Goal: Task Accomplishment & Management: Manage account settings

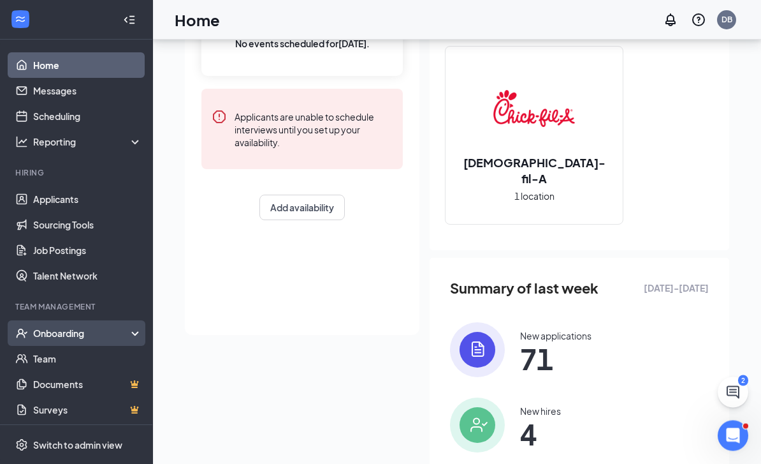
click at [110, 334] on div "Onboarding" at bounding box center [82, 333] width 98 height 13
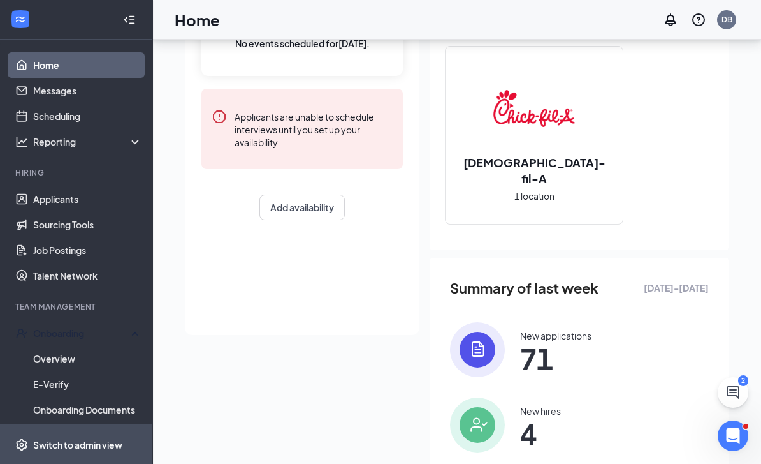
click at [75, 463] on span "Switch to admin view" at bounding box center [87, 444] width 109 height 39
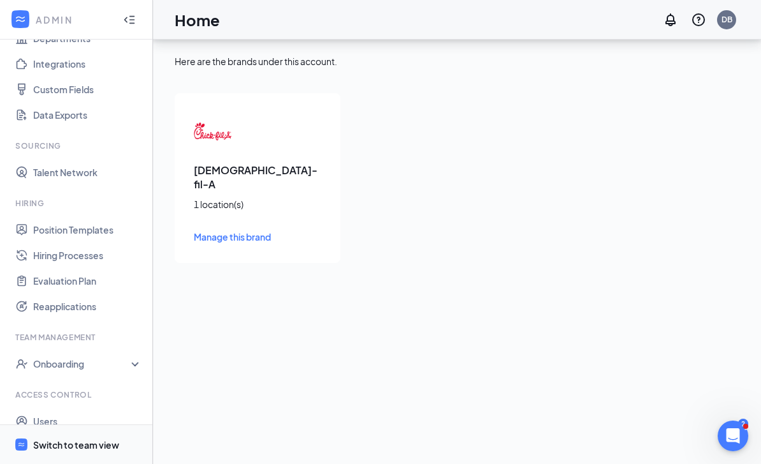
scroll to position [135, 0]
click at [85, 243] on link "Hiring Processes" at bounding box center [87, 256] width 109 height 26
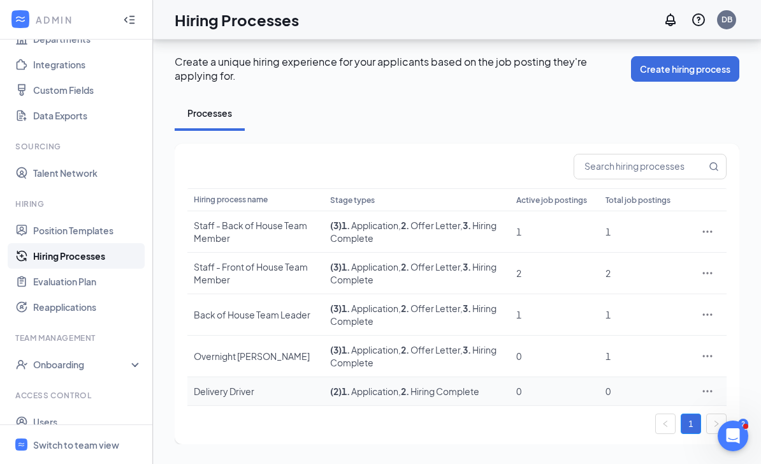
click at [710, 385] on icon "Ellipses" at bounding box center [708, 391] width 13 height 13
click at [617, 270] on span "Edit" at bounding box center [649, 277] width 110 height 14
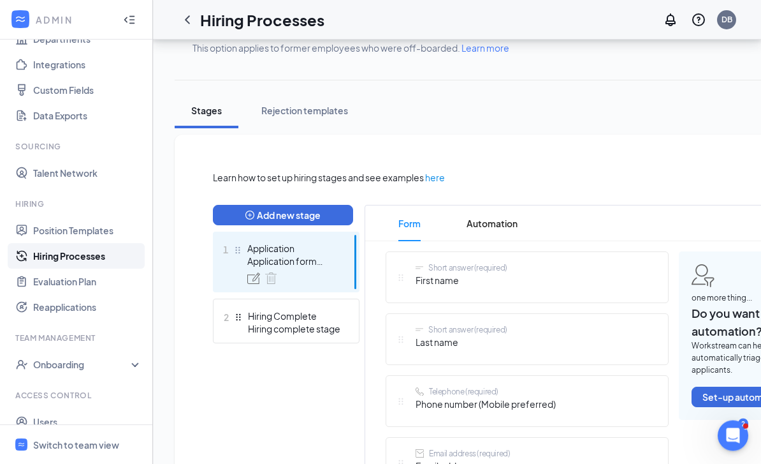
scroll to position [174, 0]
click at [311, 209] on button "Add new stage" at bounding box center [283, 215] width 140 height 20
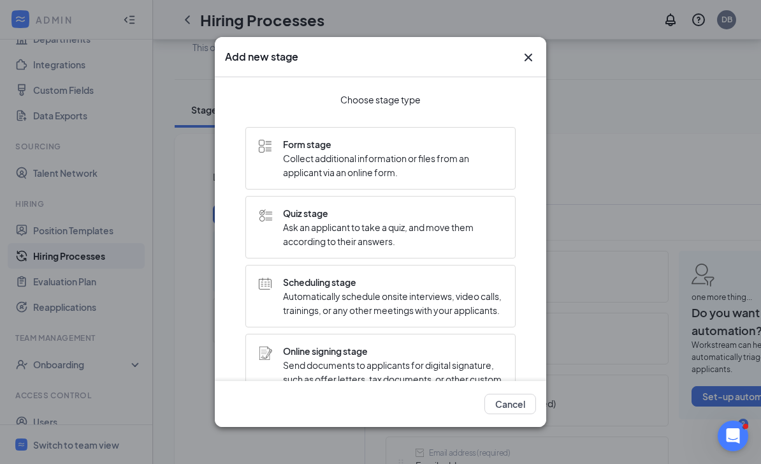
scroll to position [0, 0]
click at [531, 64] on icon "Cross" at bounding box center [528, 57] width 15 height 15
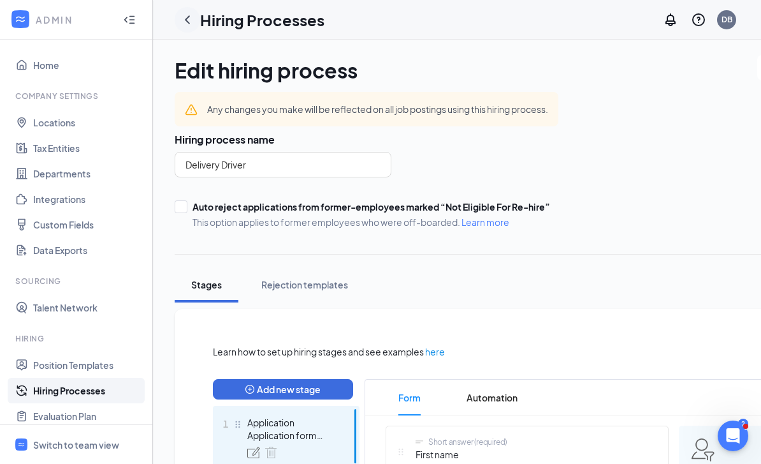
click at [189, 15] on icon "ChevronLeft" at bounding box center [187, 19] width 15 height 15
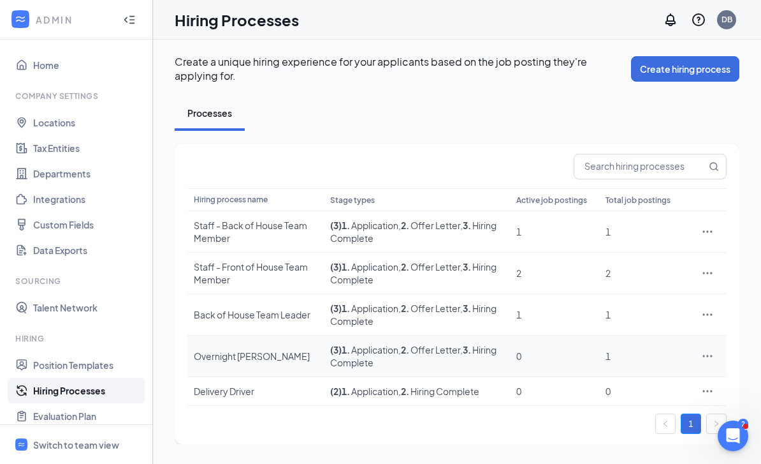
click at [722, 364] on td at bounding box center [708, 355] width 38 height 41
click at [705, 358] on icon "Ellipses" at bounding box center [708, 355] width 13 height 13
click at [650, 379] on span "Edit" at bounding box center [649, 382] width 110 height 14
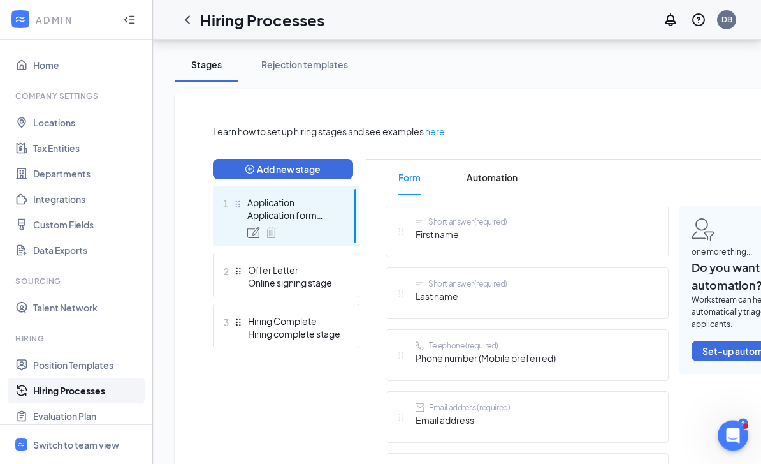
scroll to position [221, 0]
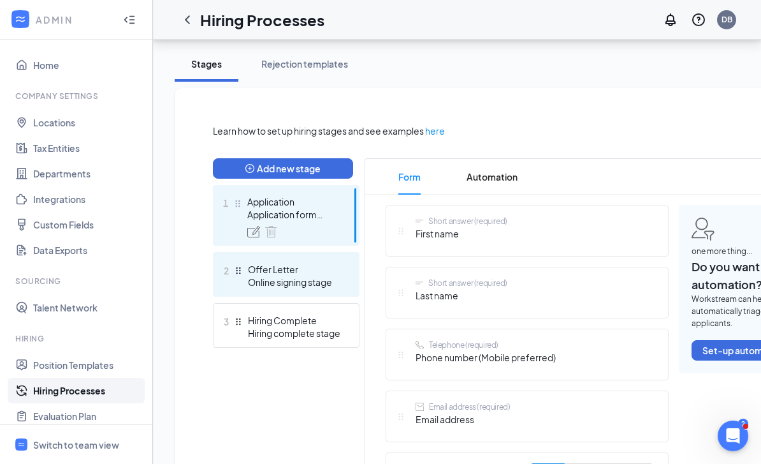
click at [306, 270] on div "Offer Letter" at bounding box center [294, 269] width 93 height 13
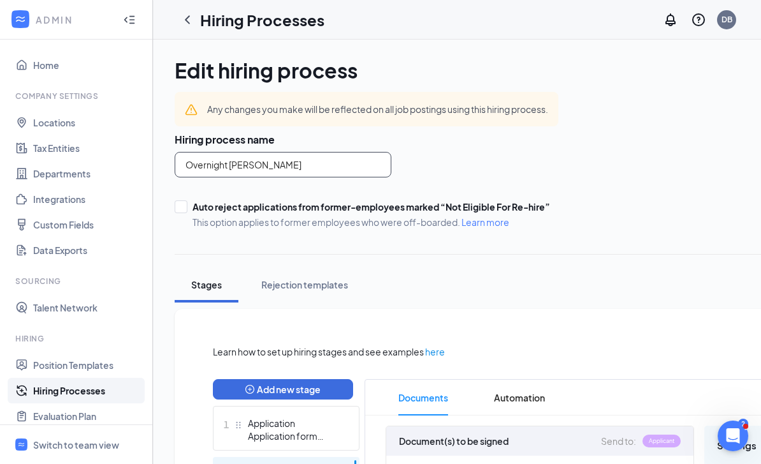
click at [334, 163] on input "Overnight [PERSON_NAME]" at bounding box center [283, 165] width 217 height 26
click at [351, 163] on input "Overnight [PERSON_NAME]" at bounding box center [283, 165] width 217 height 26
click at [191, 13] on icon "ChevronLeft" at bounding box center [187, 19] width 15 height 15
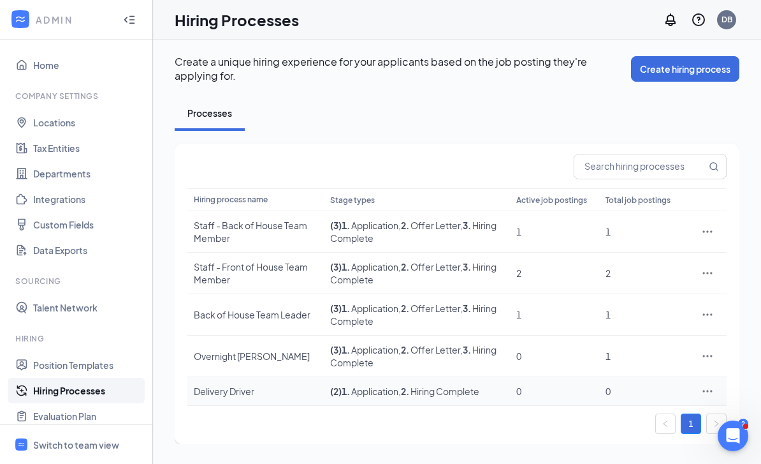
click at [707, 386] on icon "Ellipses" at bounding box center [708, 391] width 13 height 13
click at [652, 272] on span "Edit" at bounding box center [649, 277] width 110 height 14
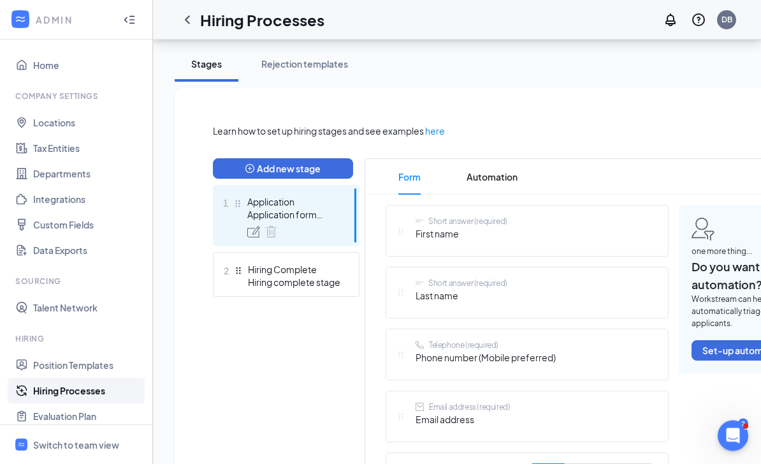
scroll to position [221, 0]
click at [498, 177] on span "Automation" at bounding box center [492, 177] width 51 height 36
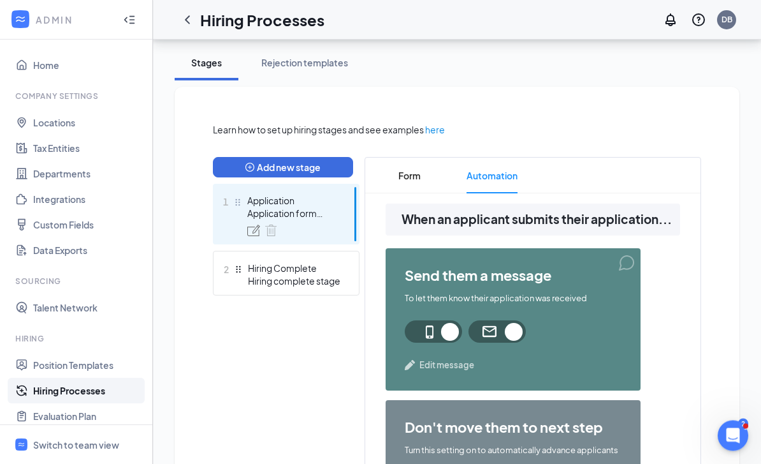
scroll to position [251, 0]
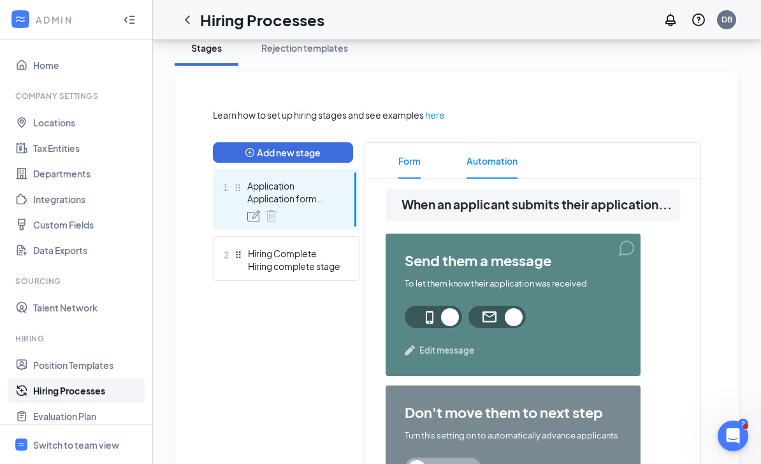
click at [410, 158] on span "Form" at bounding box center [410, 161] width 22 height 36
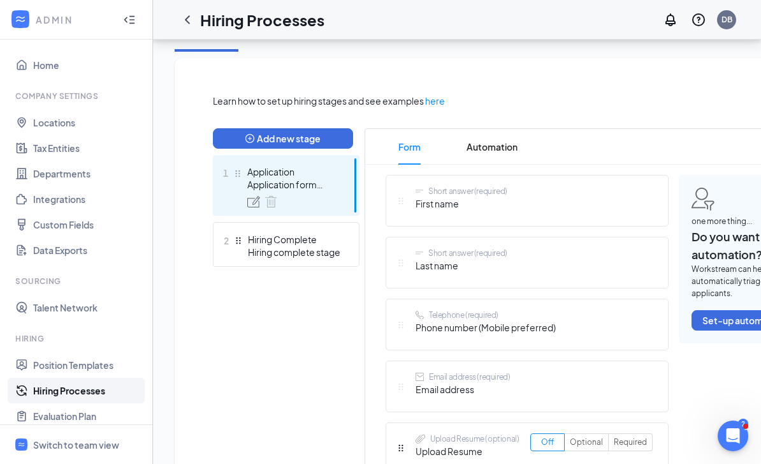
scroll to position [291, 0]
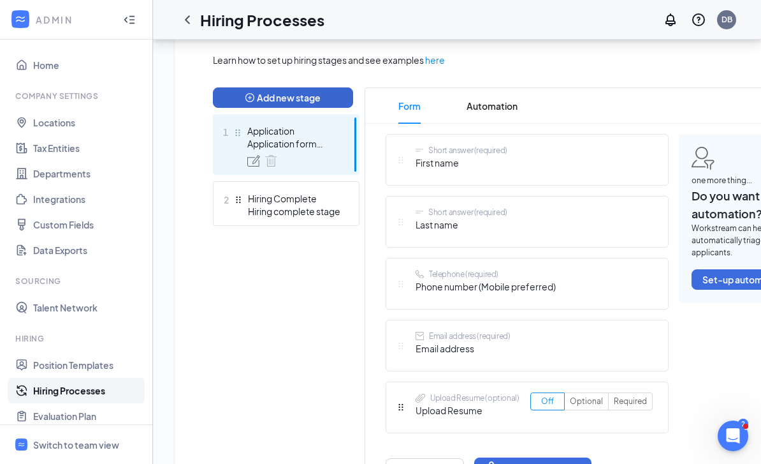
click at [316, 91] on button "Add new stage" at bounding box center [283, 97] width 140 height 20
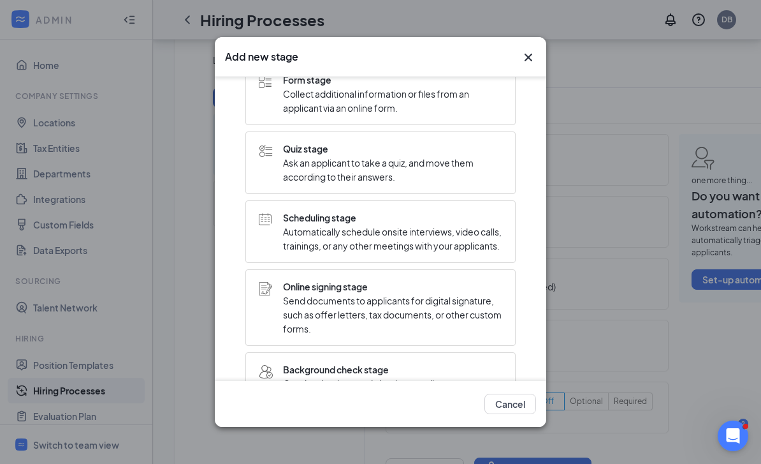
scroll to position [72, 0]
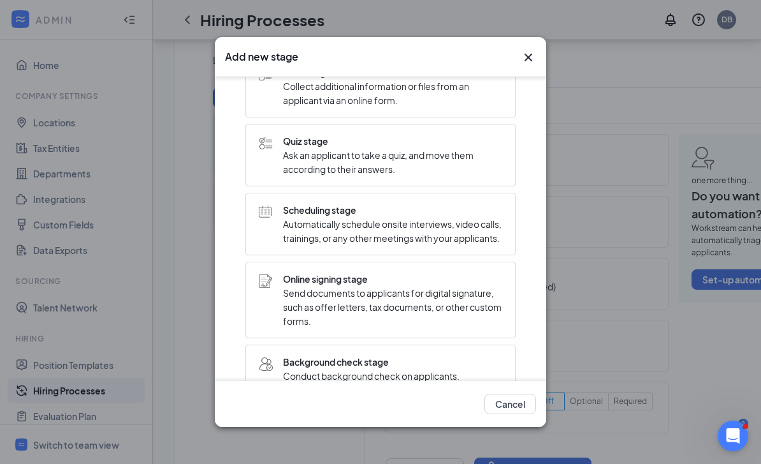
click at [448, 300] on span "Send documents to applicants for digital signature, such as offer letters, tax …" at bounding box center [392, 307] width 219 height 42
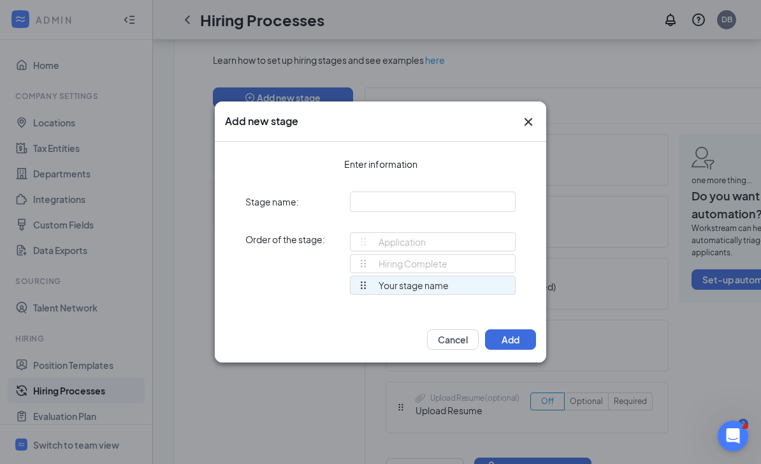
scroll to position [0, 0]
click at [476, 198] on input "text" at bounding box center [433, 201] width 166 height 20
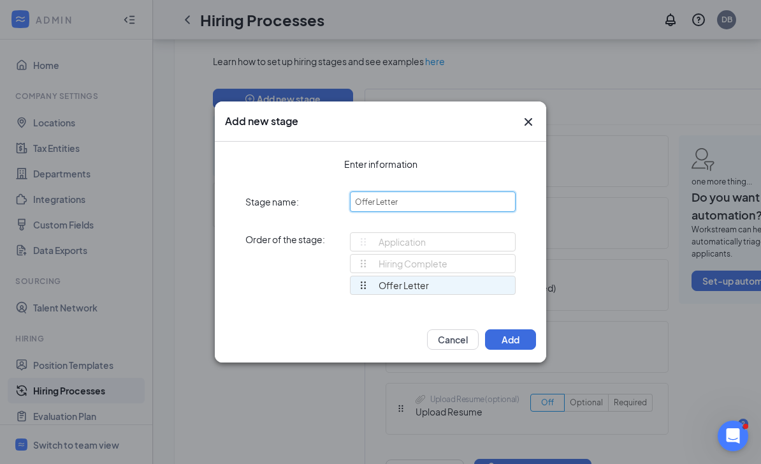
scroll to position [281, 0]
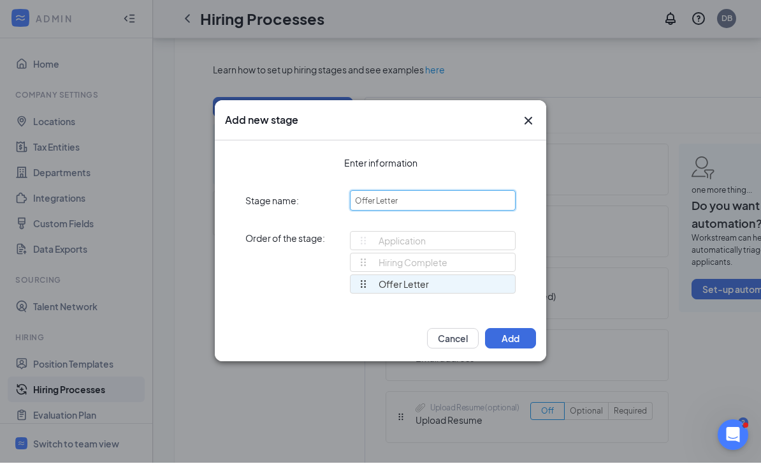
type input "Offer Letter"
click at [423, 272] on div "Hiring Complete" at bounding box center [402, 263] width 89 height 18
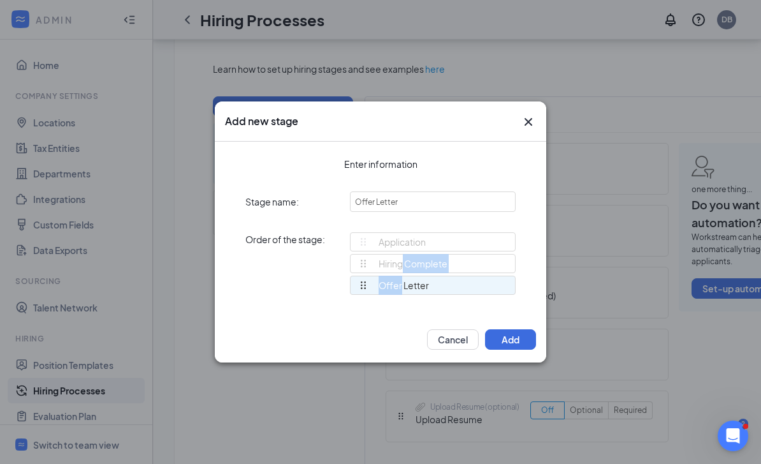
drag, startPoint x: 401, startPoint y: 305, endPoint x: 401, endPoint y: 277, distance: 28.7
click at [401, 277] on ul "Hiring Complete Offer Letter" at bounding box center [433, 275] width 166 height 43
drag, startPoint x: 362, startPoint y: 307, endPoint x: 362, endPoint y: 284, distance: 22.3
click at [362, 284] on div "Application Hiring Complete Offer Letter Offer Letter To pick up a draggable it…" at bounding box center [433, 269] width 166 height 74
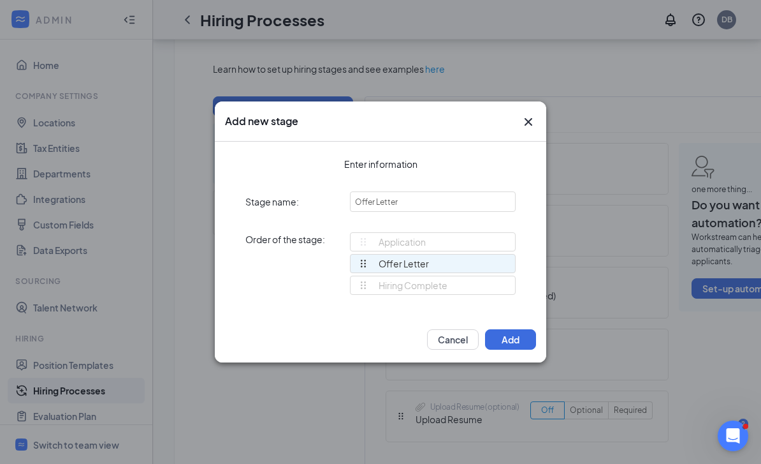
click at [501, 349] on button "Add" at bounding box center [510, 339] width 51 height 20
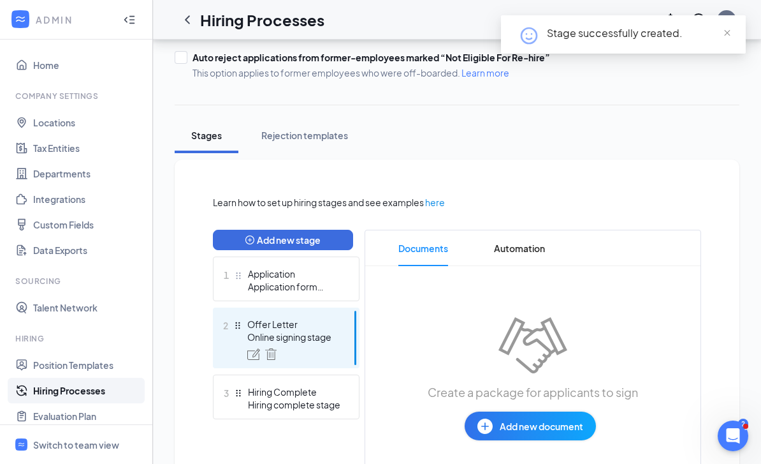
scroll to position [202, 0]
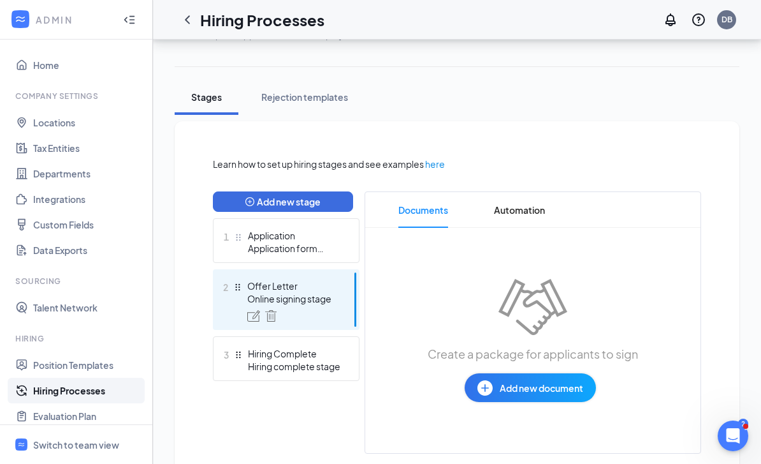
click at [490, 386] on img at bounding box center [485, 387] width 15 height 15
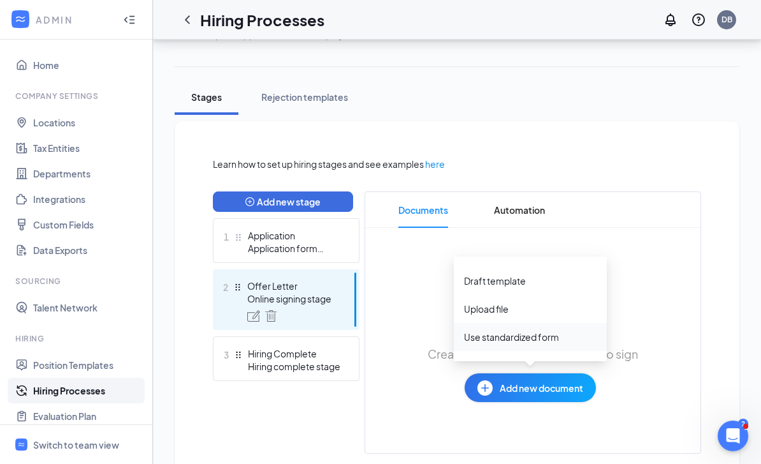
click at [534, 339] on div "Use standardized form" at bounding box center [511, 336] width 95 height 13
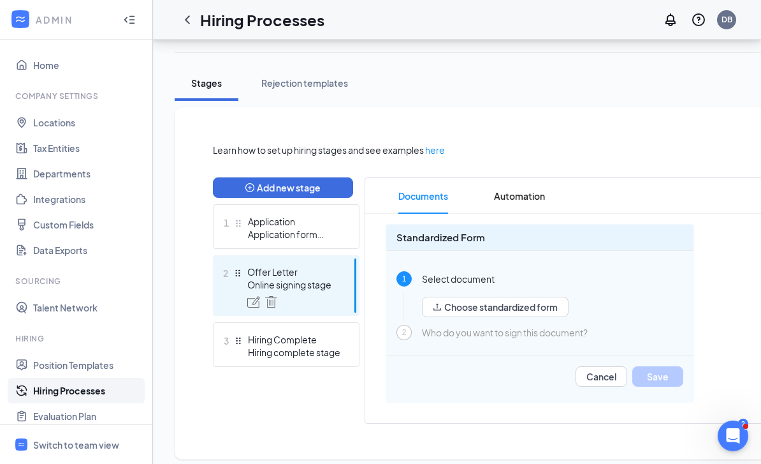
scroll to position [171, 0]
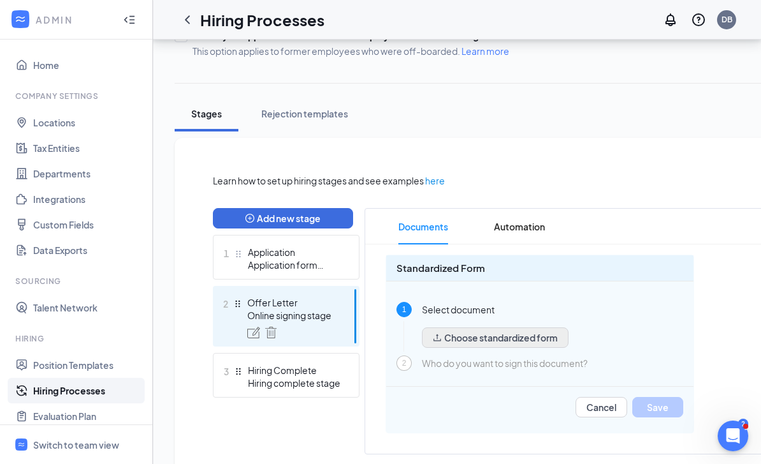
click at [557, 335] on button "Choose standardized form" at bounding box center [495, 337] width 147 height 20
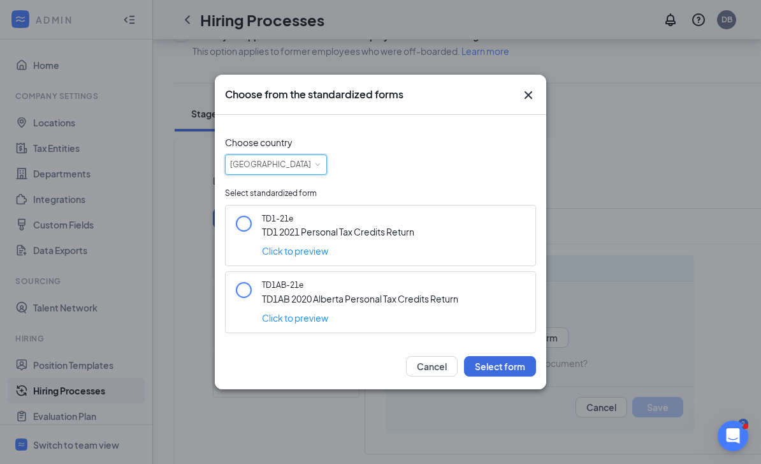
click at [310, 174] on div "[GEOGRAPHIC_DATA]" at bounding box center [276, 164] width 92 height 19
click at [529, 103] on icon "Cross" at bounding box center [528, 94] width 15 height 15
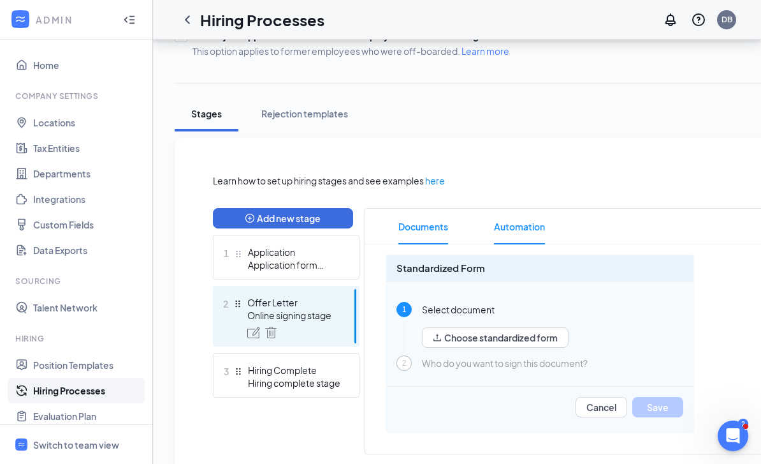
click at [525, 231] on span "Automation" at bounding box center [519, 227] width 51 height 36
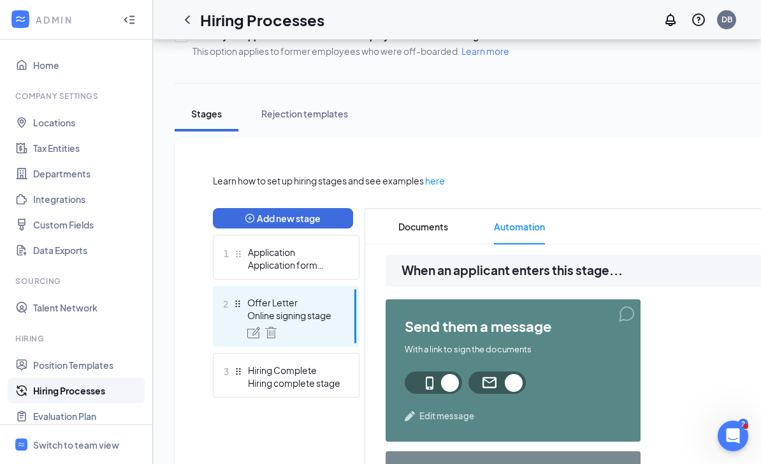
scroll to position [212, 0]
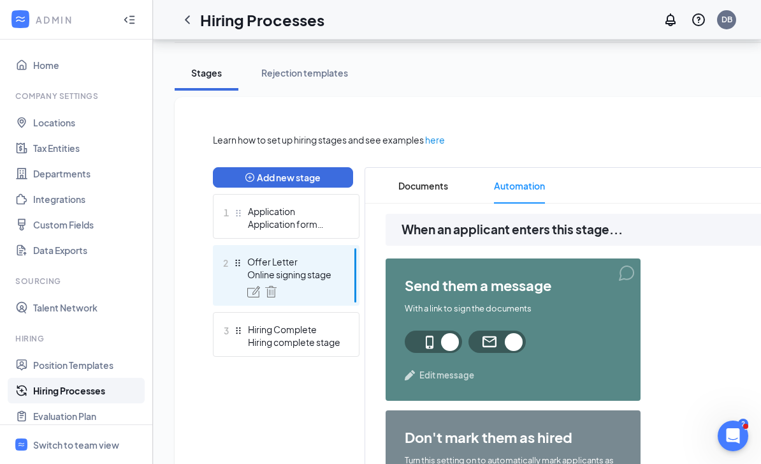
click at [601, 333] on div at bounding box center [513, 341] width 217 height 22
click at [561, 320] on div "send them a message With a link to sign the documents Edit message" at bounding box center [513, 329] width 255 height 142
click at [510, 341] on span at bounding box center [497, 341] width 57 height 22
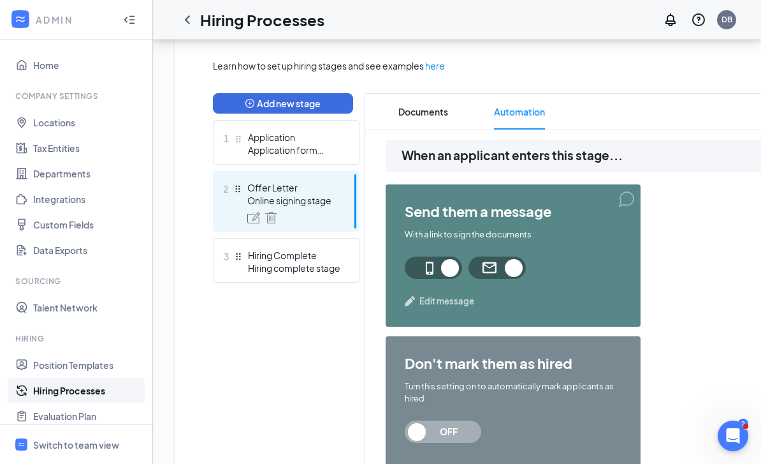
scroll to position [297, 0]
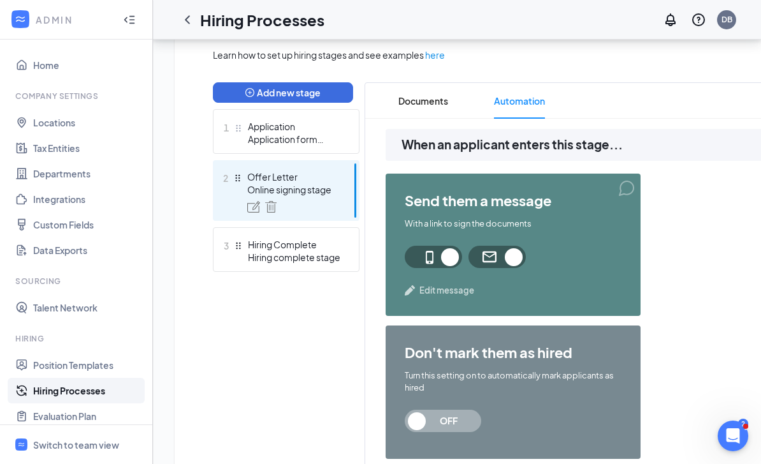
click at [444, 255] on span at bounding box center [433, 257] width 57 height 22
click at [491, 253] on span at bounding box center [497, 257] width 57 height 22
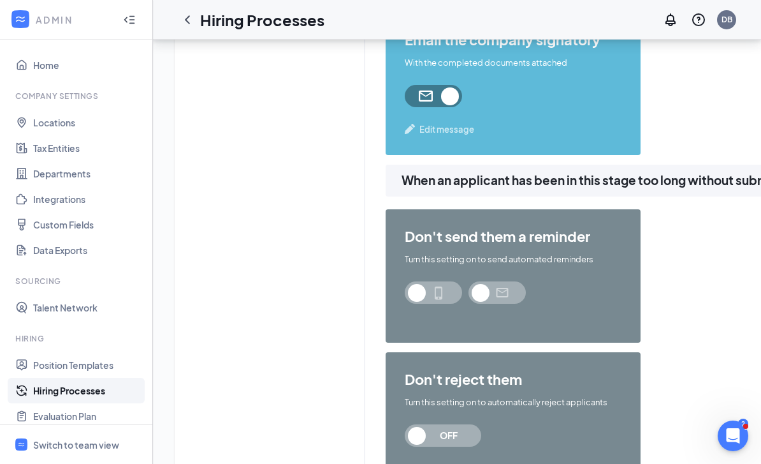
scroll to position [1457, 0]
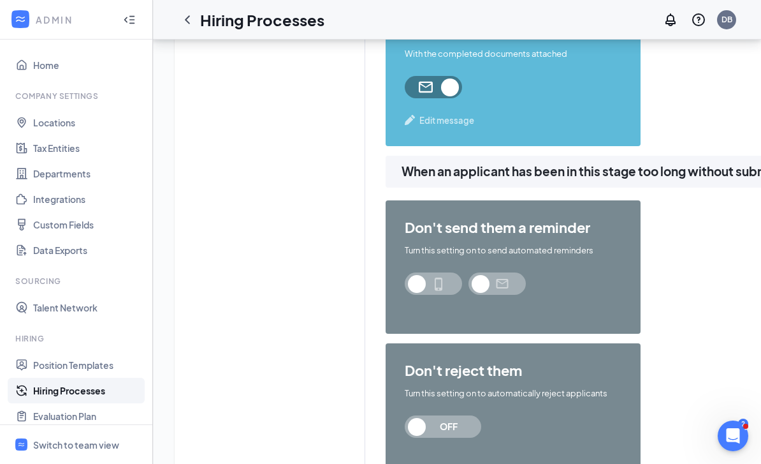
click at [420, 285] on span at bounding box center [433, 283] width 57 height 22
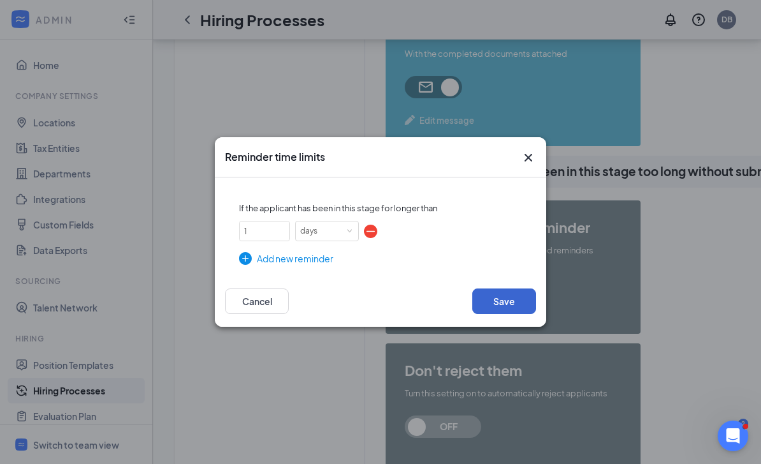
click at [508, 314] on button "Save" at bounding box center [505, 301] width 64 height 26
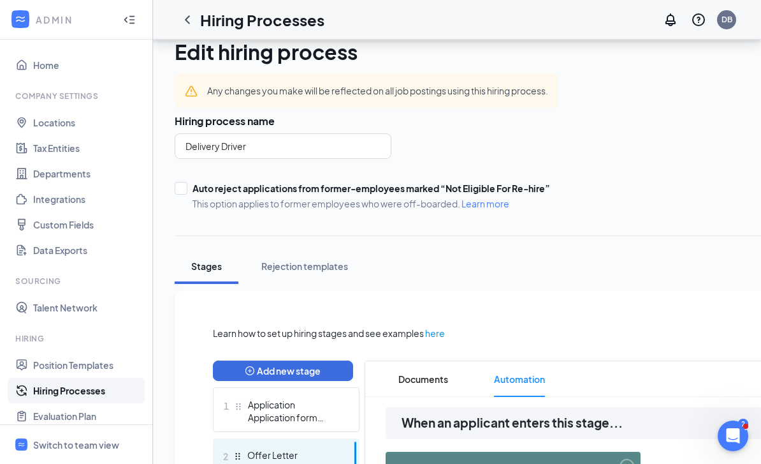
scroll to position [0, 0]
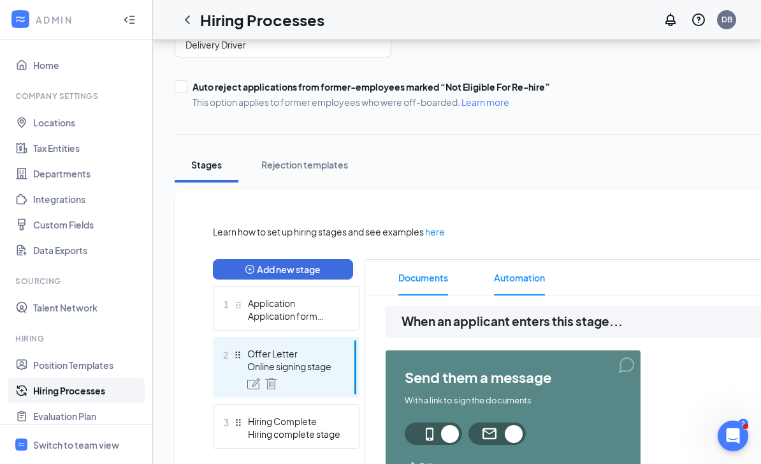
click at [430, 275] on span "Documents" at bounding box center [424, 278] width 50 height 36
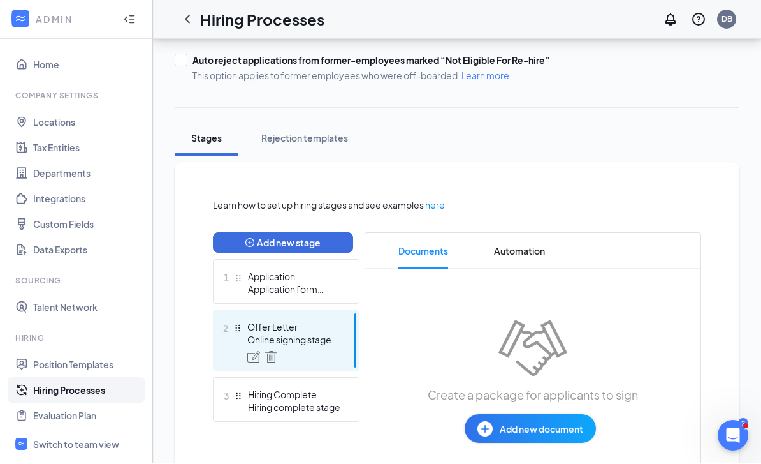
click at [478, 427] on img at bounding box center [485, 429] width 15 height 15
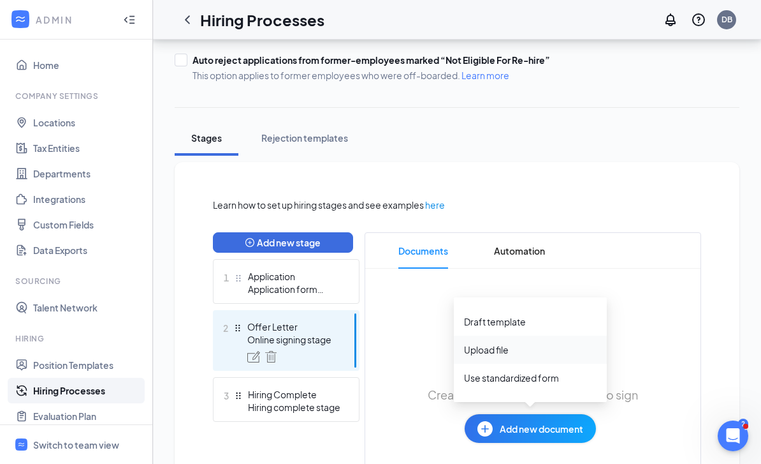
click at [501, 347] on div "Upload file" at bounding box center [486, 349] width 45 height 13
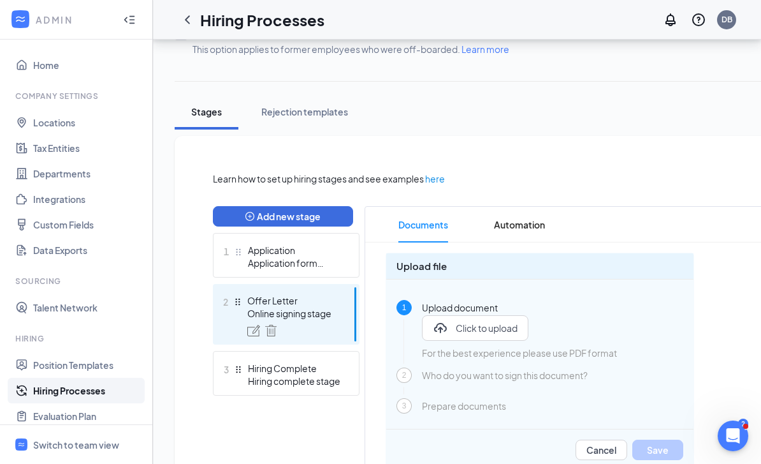
scroll to position [173, 0]
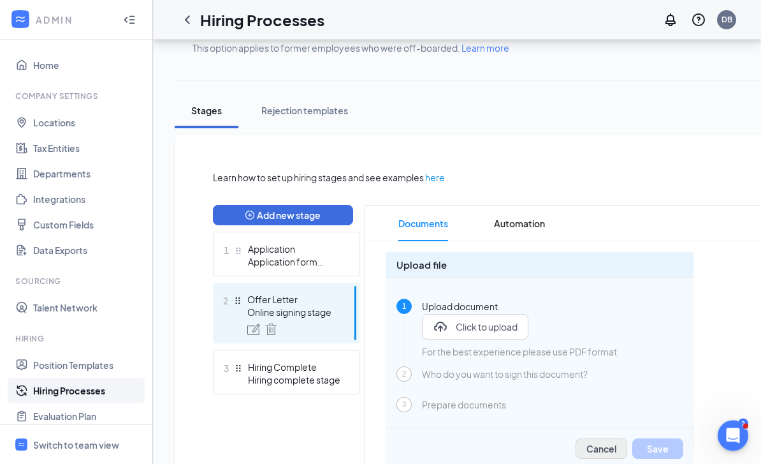
click at [600, 445] on button "Cancel" at bounding box center [602, 449] width 52 height 20
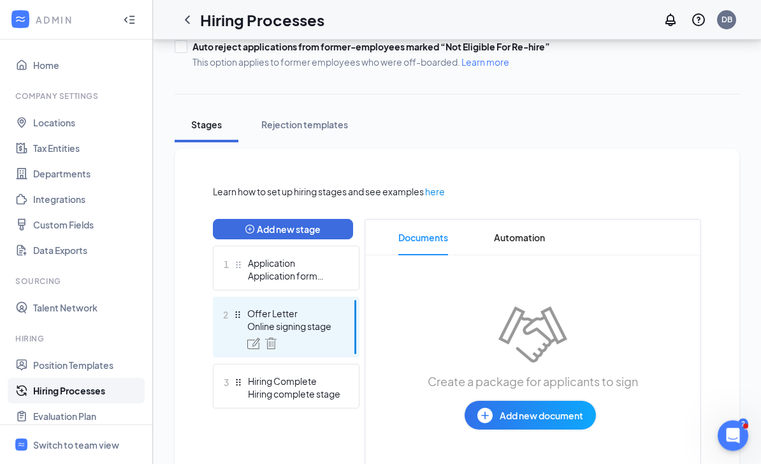
scroll to position [174, 0]
click at [487, 413] on img at bounding box center [485, 415] width 15 height 15
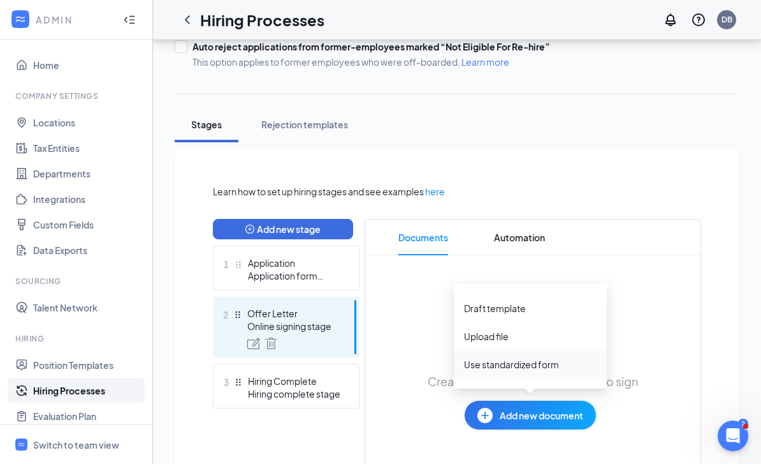
click at [508, 366] on div "Use standardized form" at bounding box center [511, 364] width 95 height 13
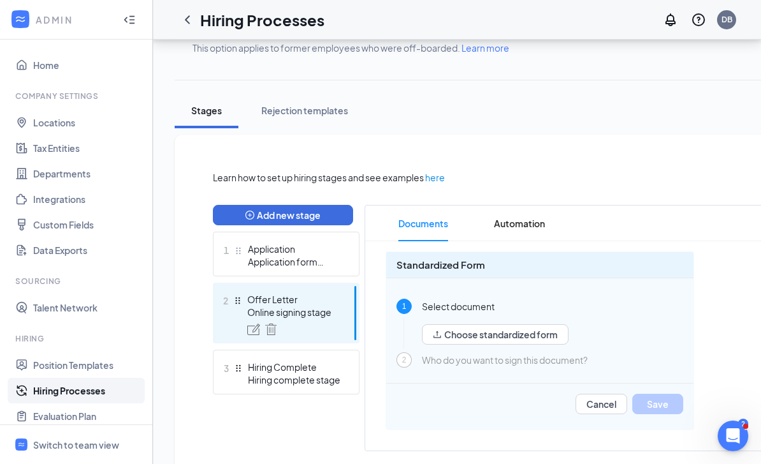
scroll to position [171, 0]
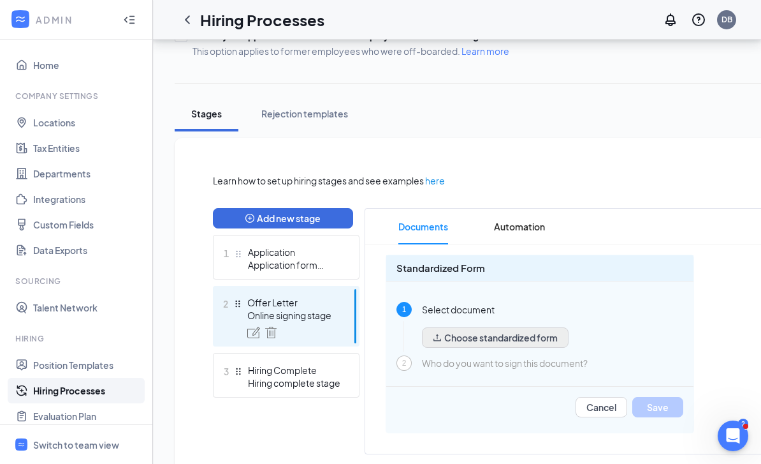
click at [545, 335] on button "Choose standardized form" at bounding box center [495, 337] width 147 height 20
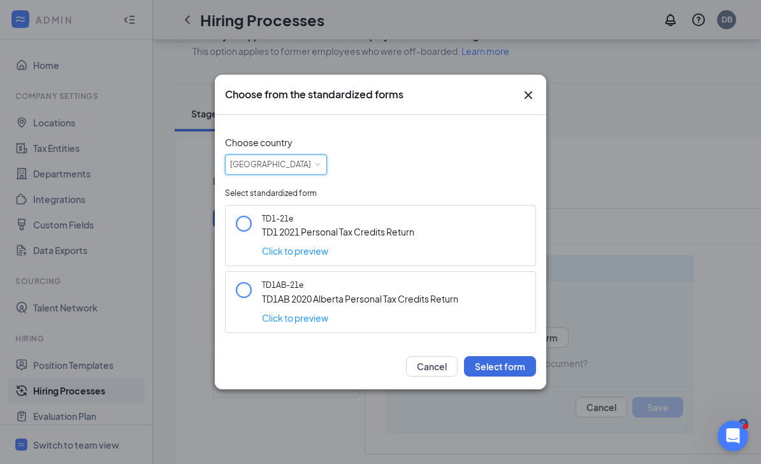
click at [306, 174] on div "[GEOGRAPHIC_DATA]" at bounding box center [276, 164] width 92 height 19
click at [298, 225] on li "[GEOGRAPHIC_DATA]" at bounding box center [276, 229] width 102 height 21
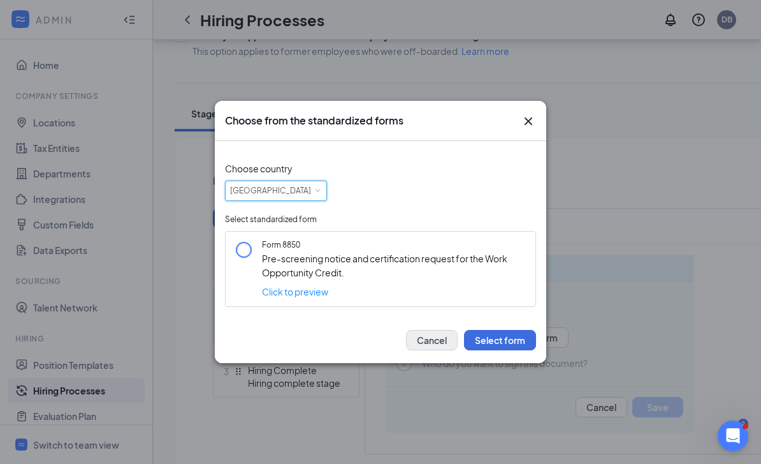
click at [432, 350] on button "Cancel" at bounding box center [432, 340] width 52 height 20
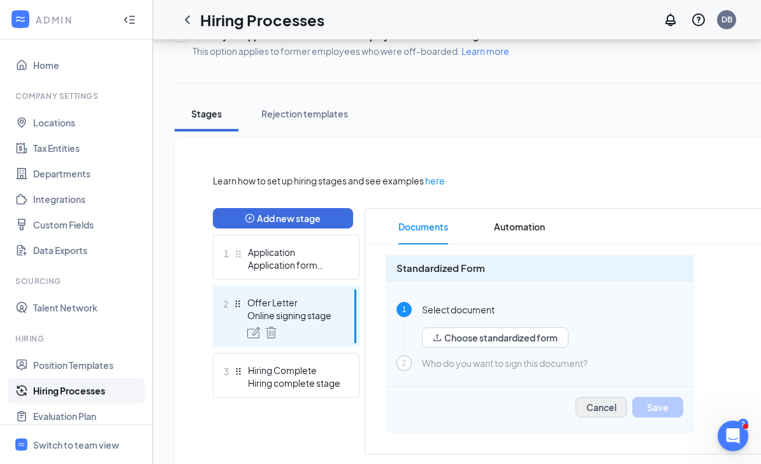
click at [601, 408] on button "Cancel" at bounding box center [602, 407] width 52 height 20
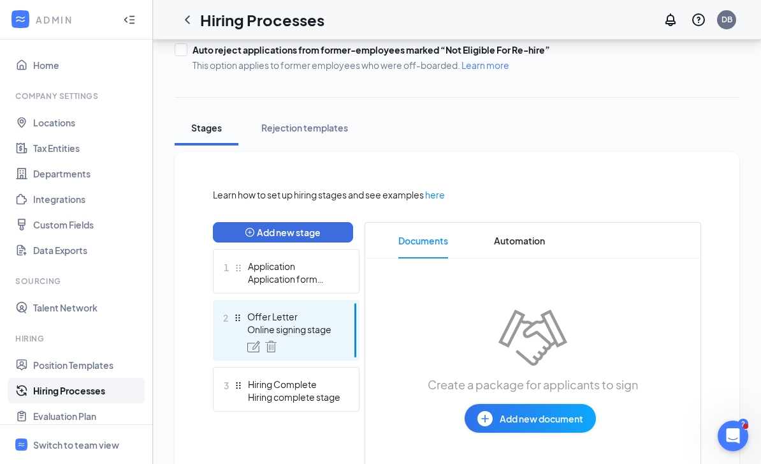
click at [492, 411] on img at bounding box center [485, 418] width 15 height 15
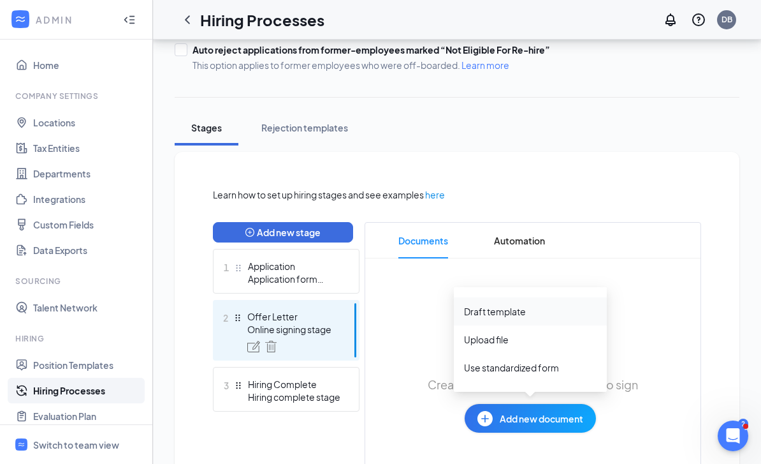
click at [518, 309] on div "Draft template" at bounding box center [495, 311] width 62 height 13
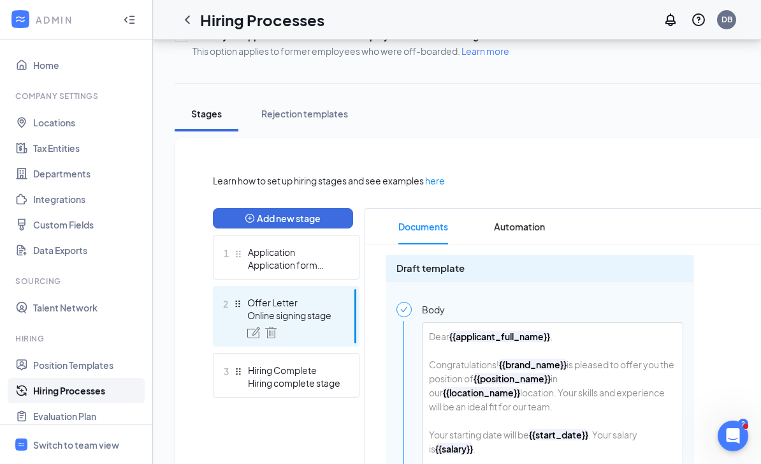
click at [574, 436] on b "{{start_date}}" at bounding box center [558, 434] width 59 height 11
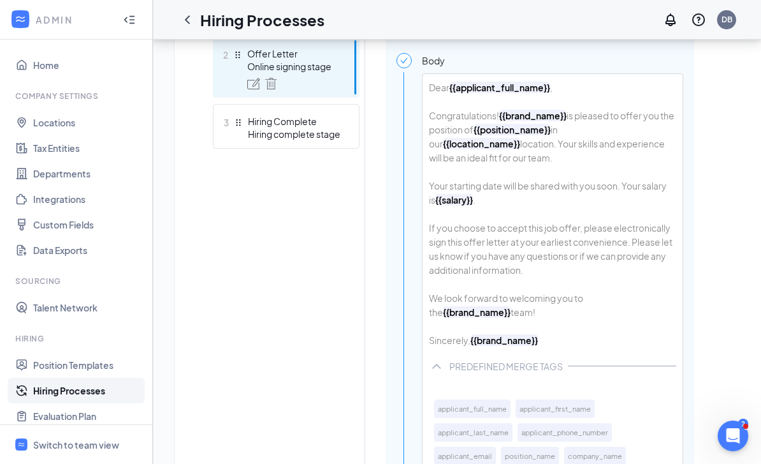
scroll to position [410, 0]
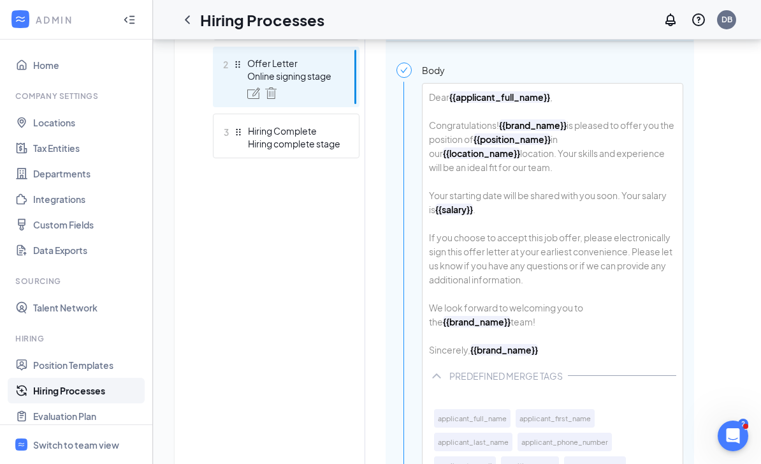
click at [480, 212] on div "Dear {{applicant_full_name}} , Congratulations! {{brand_name}} is pleased to of…" at bounding box center [553, 223] width 260 height 279
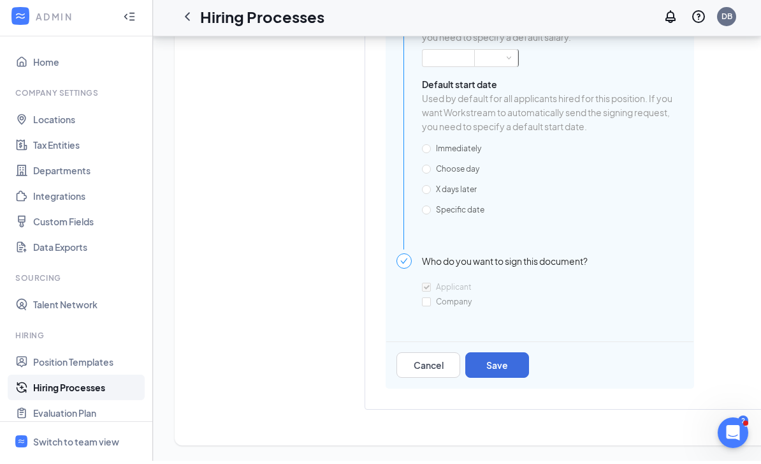
scroll to position [1164, 0]
click at [507, 360] on button "Save" at bounding box center [498, 368] width 64 height 26
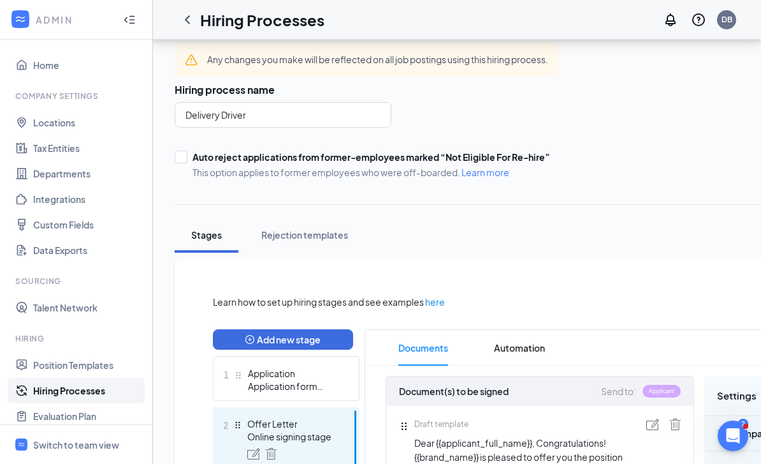
scroll to position [0, 0]
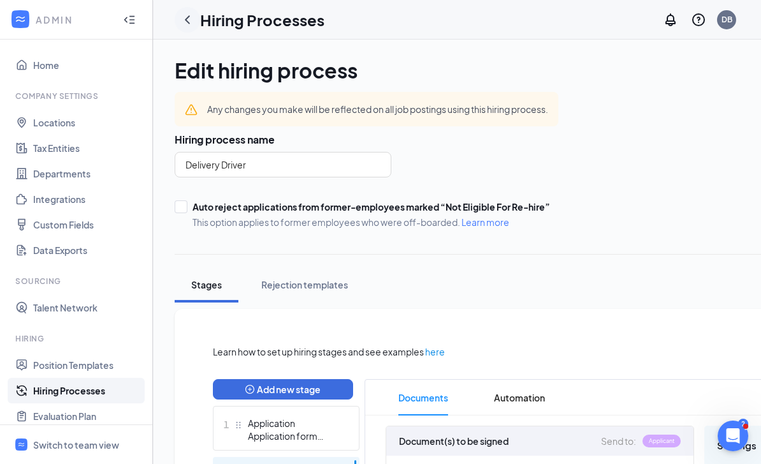
click at [186, 18] on icon "ChevronLeft" at bounding box center [187, 19] width 5 height 8
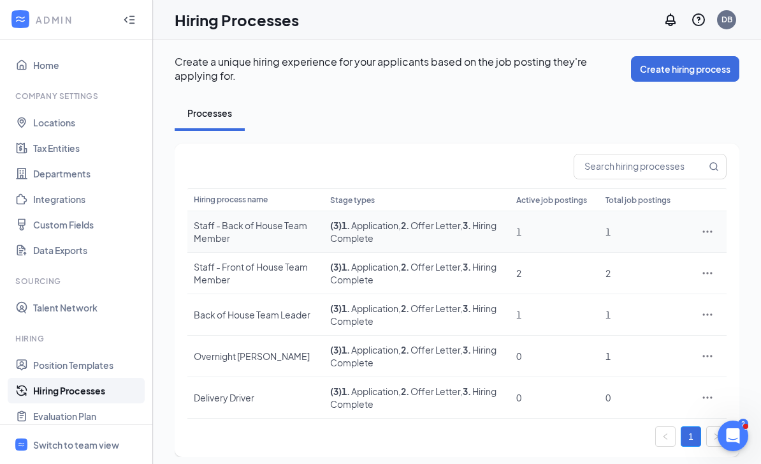
click at [712, 233] on icon "Ellipses" at bounding box center [708, 231] width 13 height 13
click at [620, 256] on span "Edit" at bounding box center [649, 258] width 110 height 14
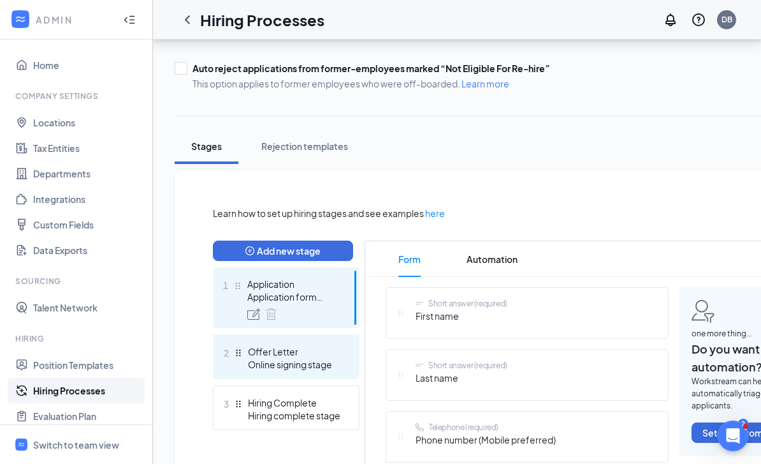
click at [288, 361] on div "Online signing stage" at bounding box center [294, 364] width 93 height 13
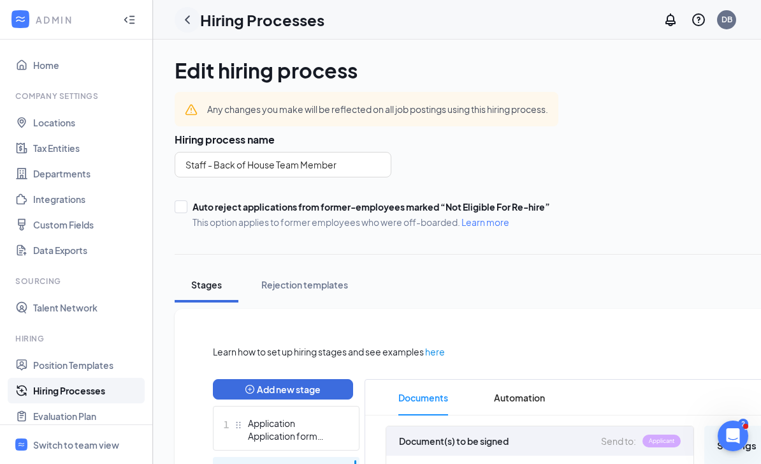
click at [184, 18] on icon "ChevronLeft" at bounding box center [187, 19] width 15 height 15
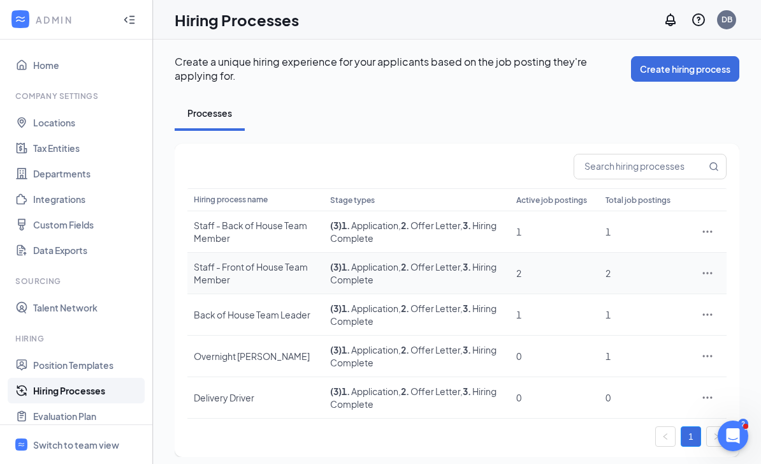
click at [718, 270] on div at bounding box center [708, 273] width 26 height 13
click at [704, 272] on icon "Ellipses" at bounding box center [708, 273] width 10 height 2
click at [624, 297] on span "Edit" at bounding box center [649, 299] width 110 height 14
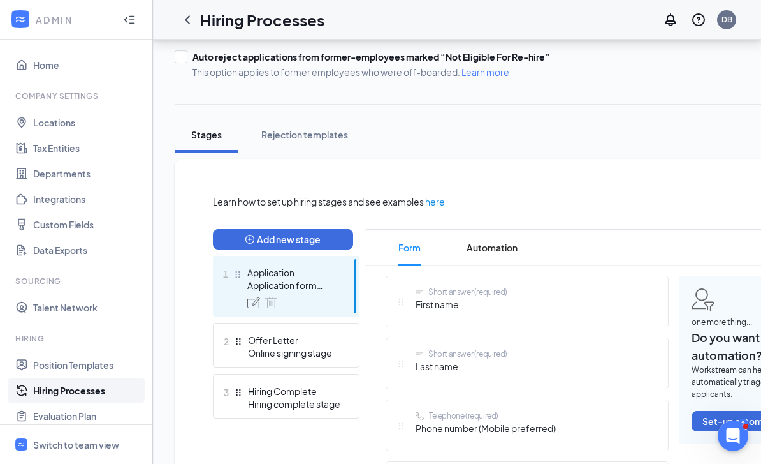
scroll to position [154, 0]
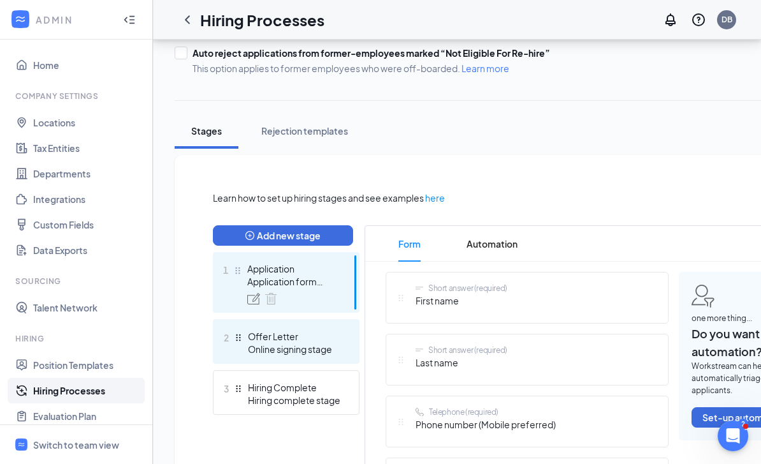
click at [300, 341] on div "Offer Letter" at bounding box center [294, 336] width 93 height 13
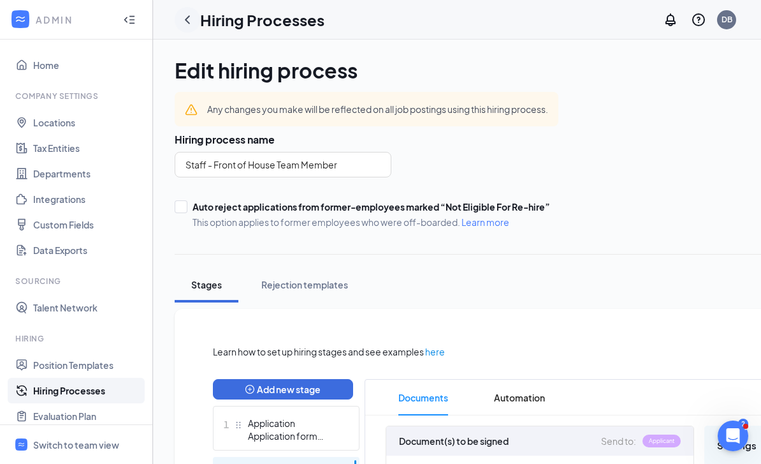
click at [180, 26] on icon "ChevronLeft" at bounding box center [187, 19] width 15 height 15
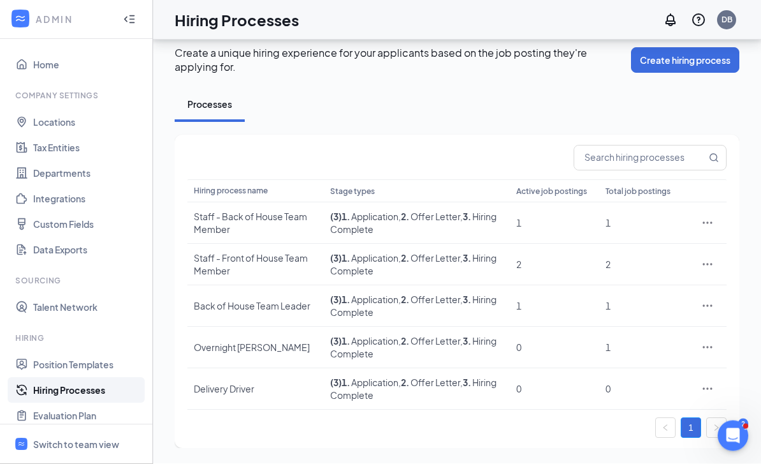
scroll to position [41, 0]
click at [706, 258] on icon "Ellipses" at bounding box center [708, 264] width 13 height 13
click at [633, 284] on span "Edit" at bounding box center [649, 291] width 110 height 14
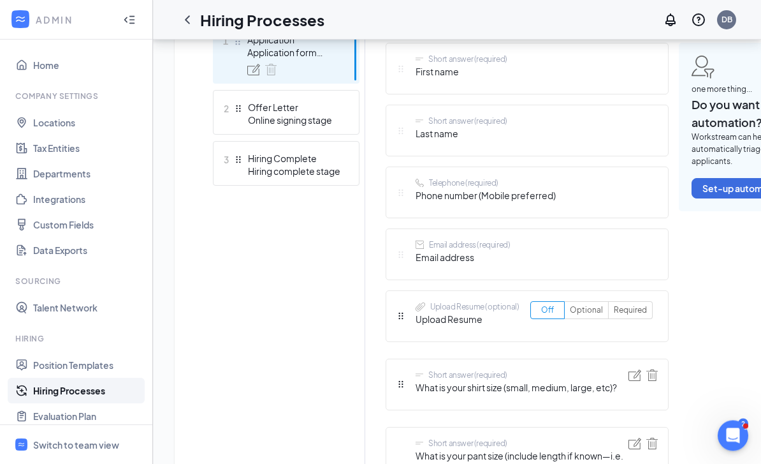
scroll to position [383, 0]
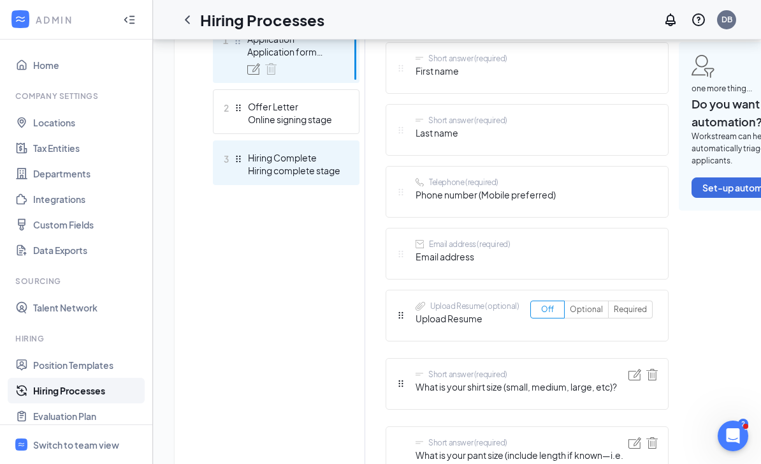
click at [284, 162] on div "Hiring Complete" at bounding box center [294, 157] width 93 height 13
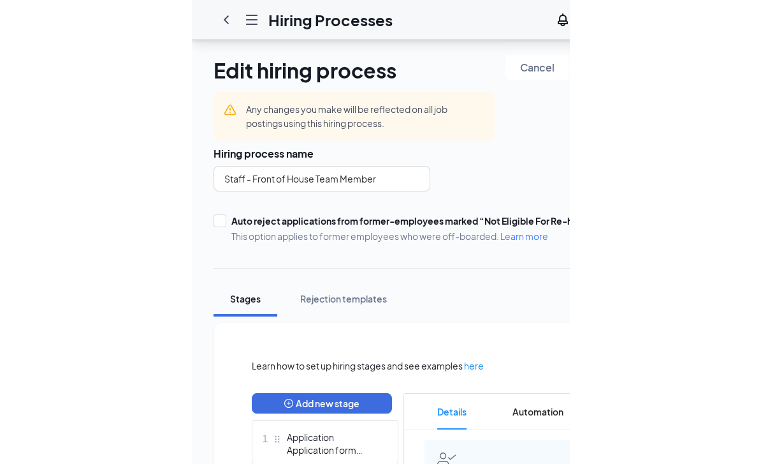
scroll to position [239, 0]
